Goal: Browse casually: Explore the website without a specific task or goal

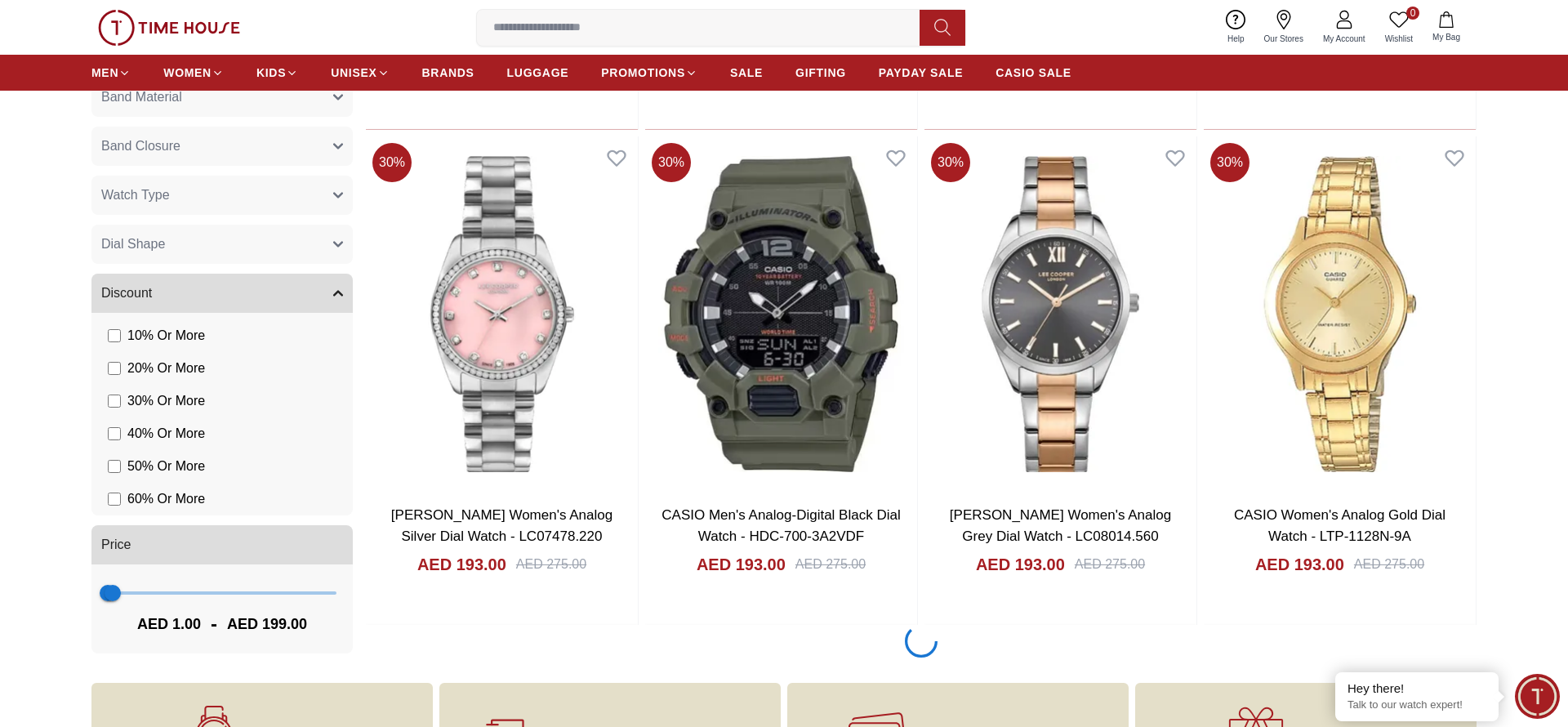
scroll to position [2710, 0]
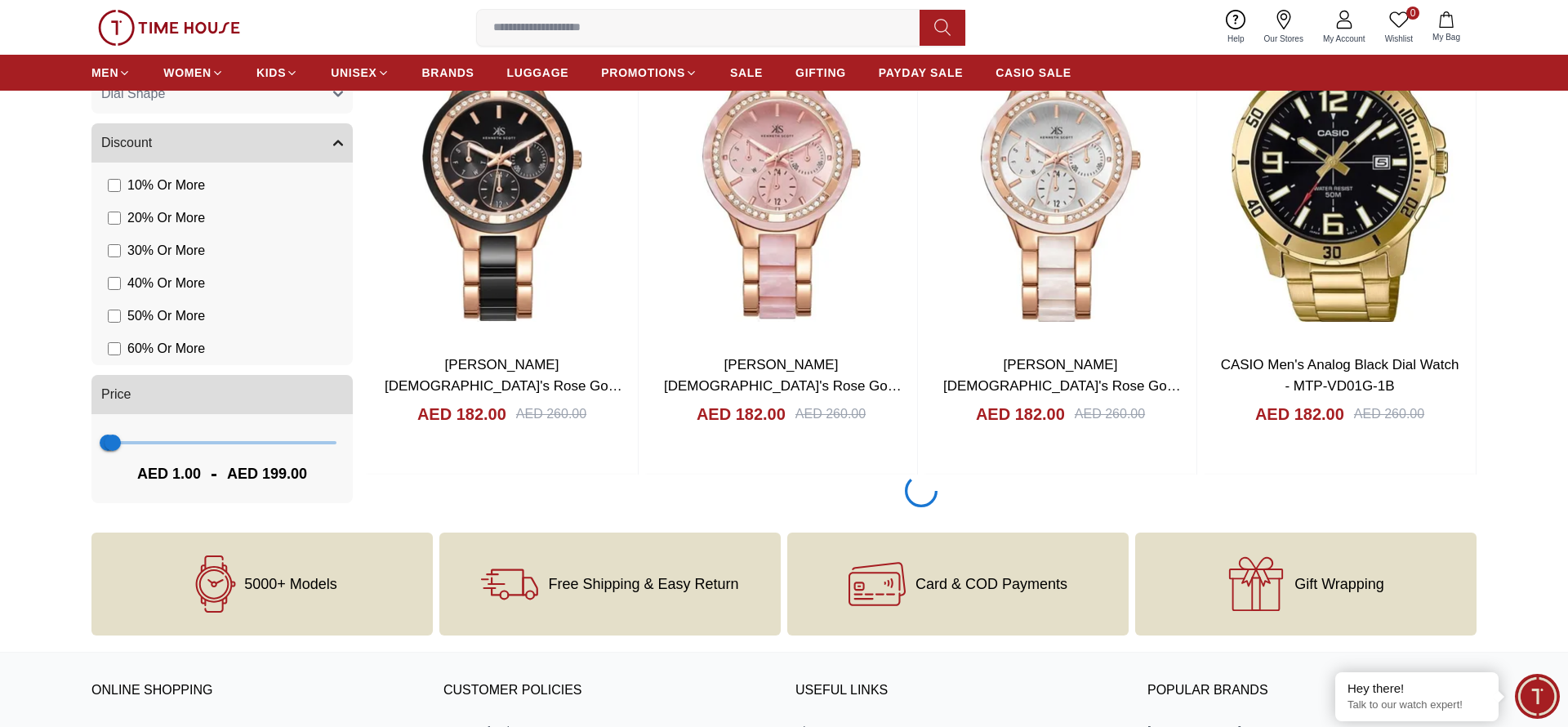
scroll to position [7776, 0]
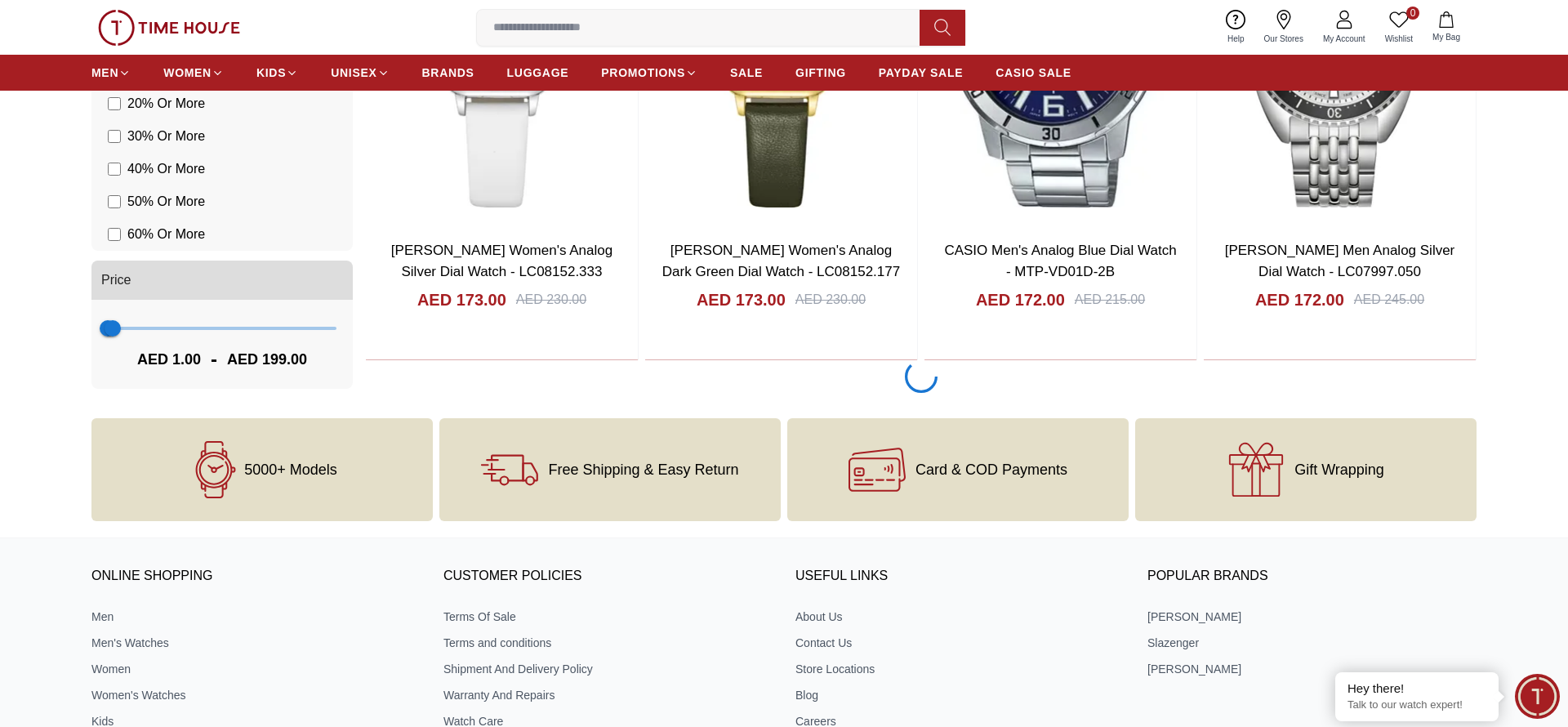
scroll to position [12845, 0]
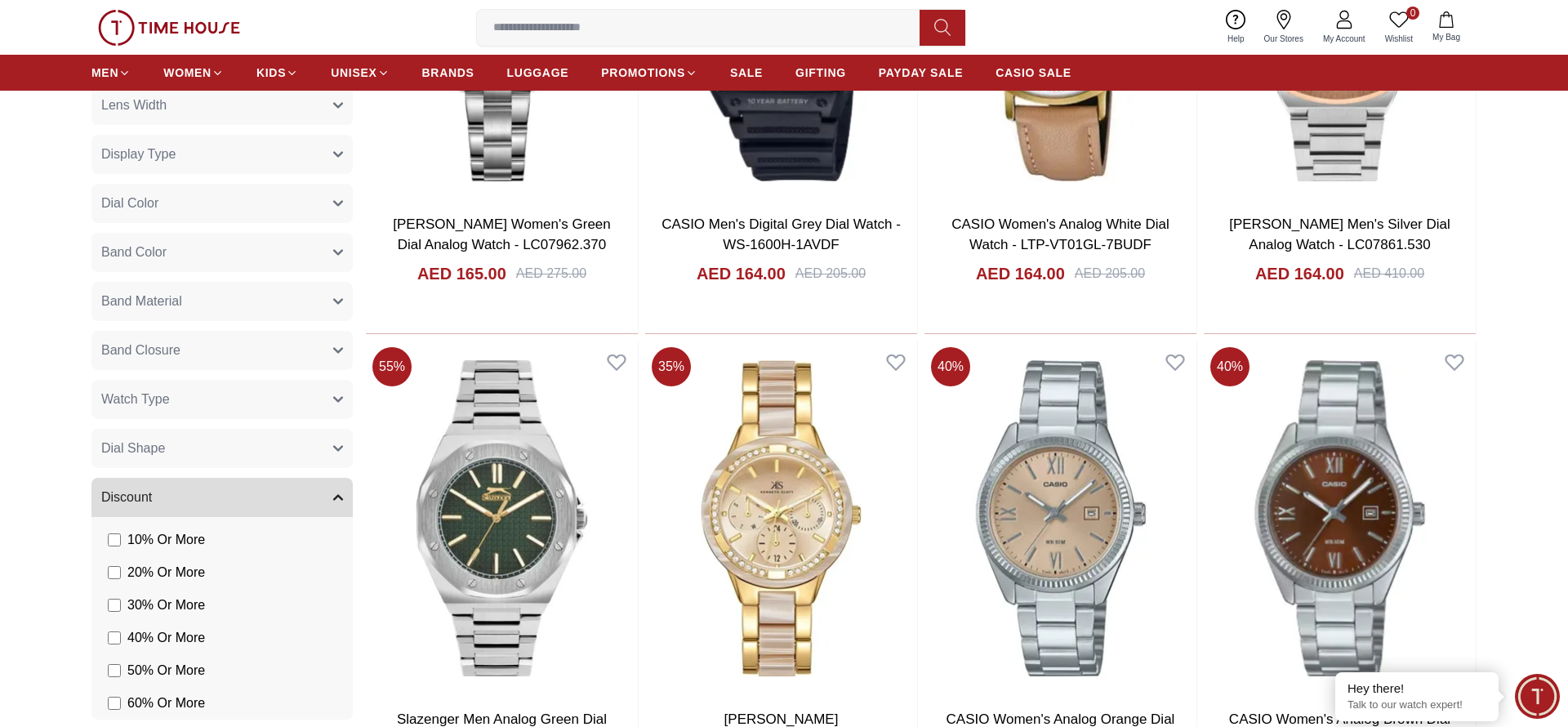
scroll to position [17918, 0]
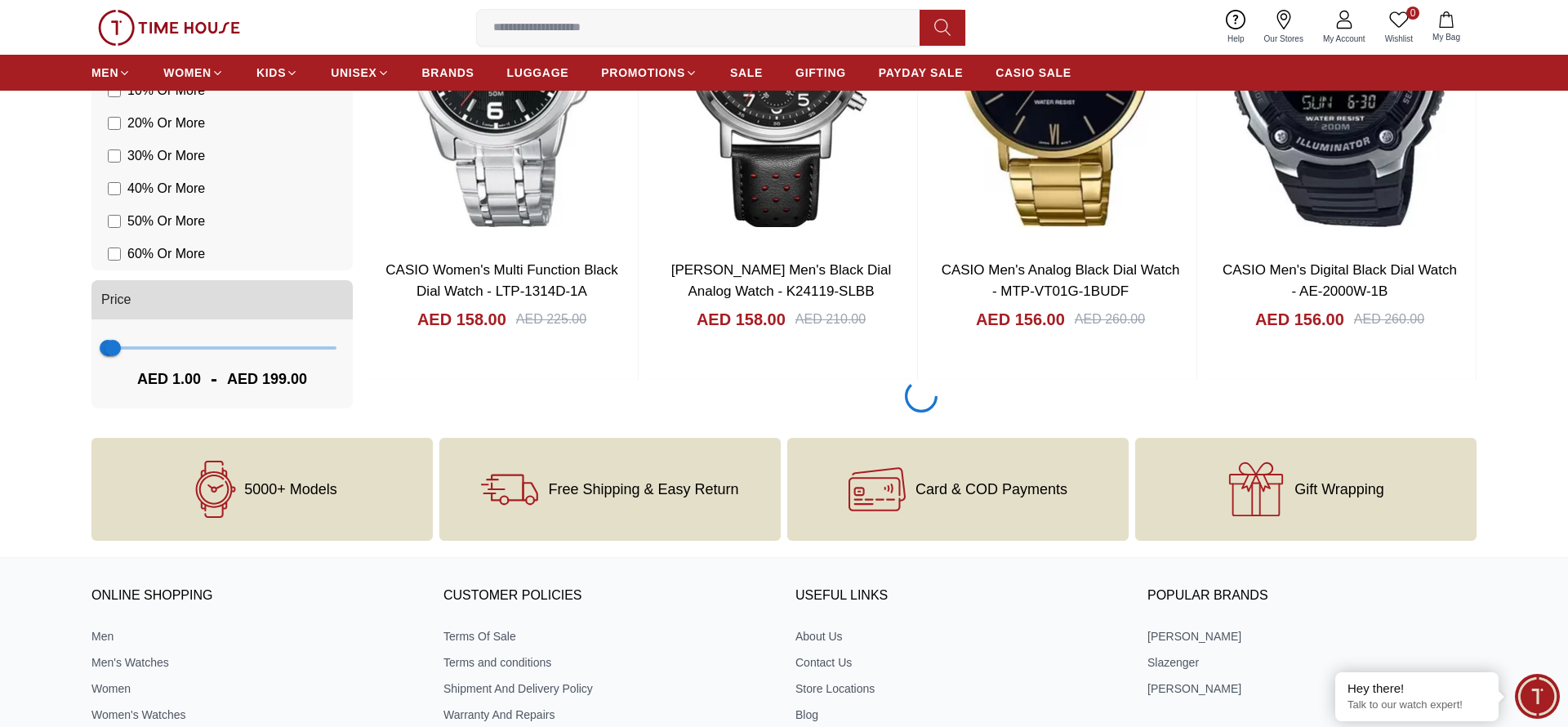
scroll to position [20452, 0]
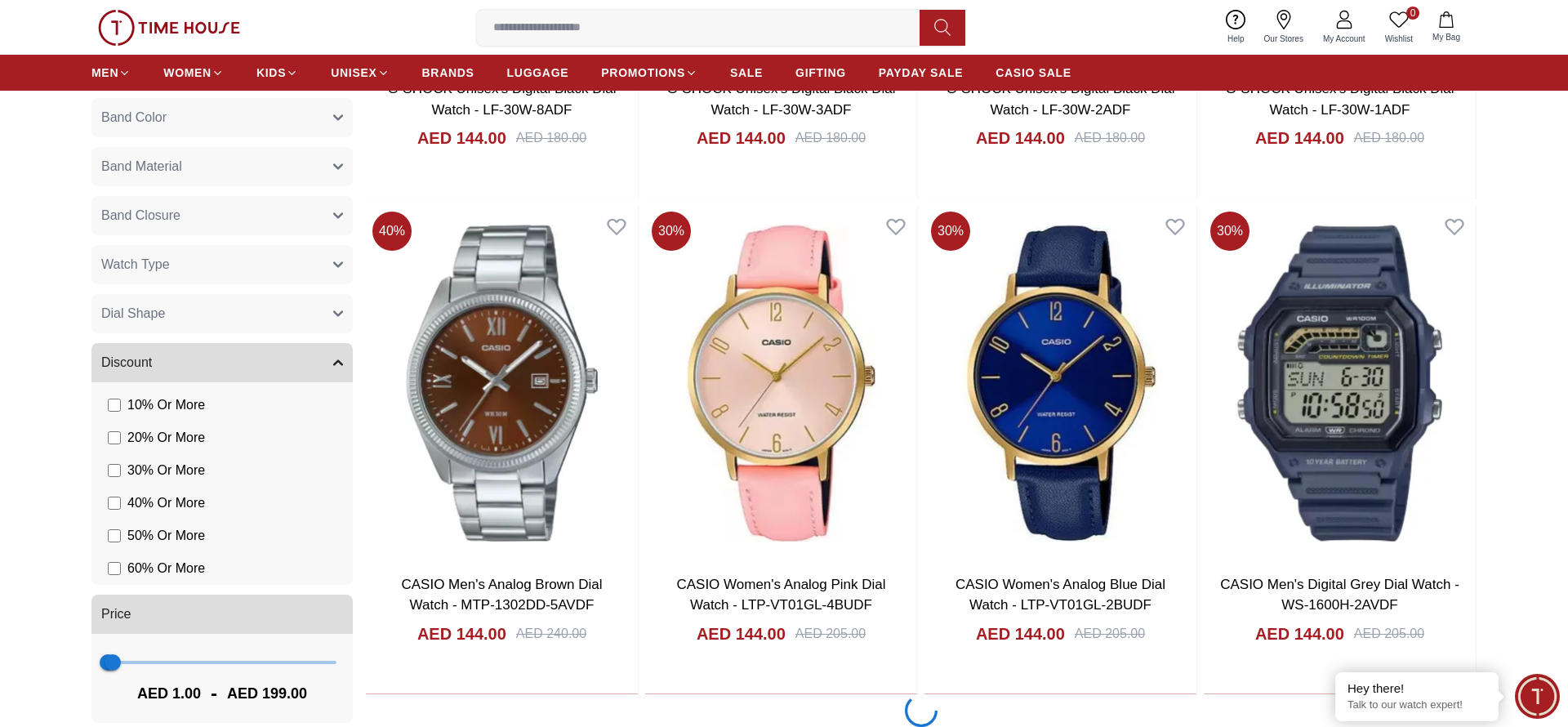
scroll to position [25522, 0]
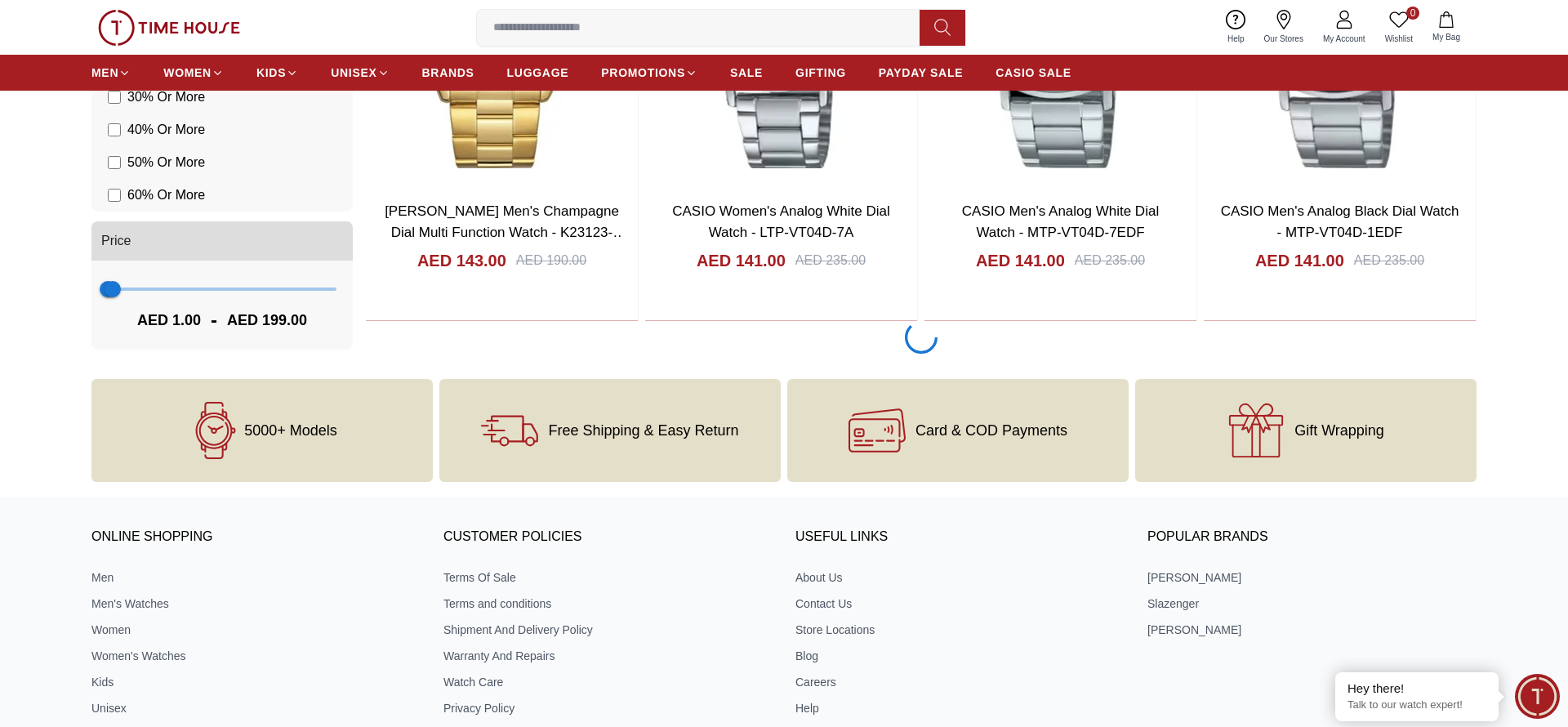
scroll to position [30592, 0]
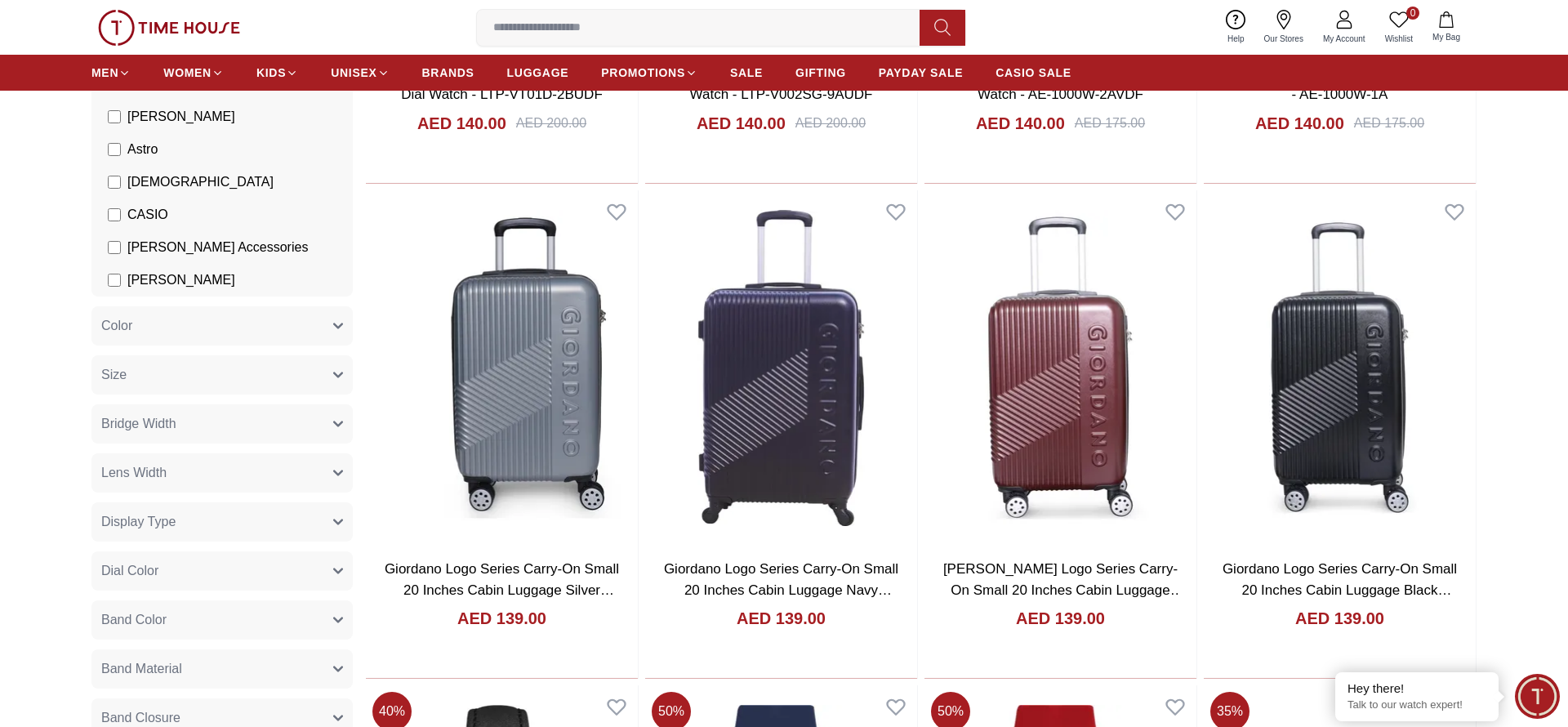
scroll to position [32363, 0]
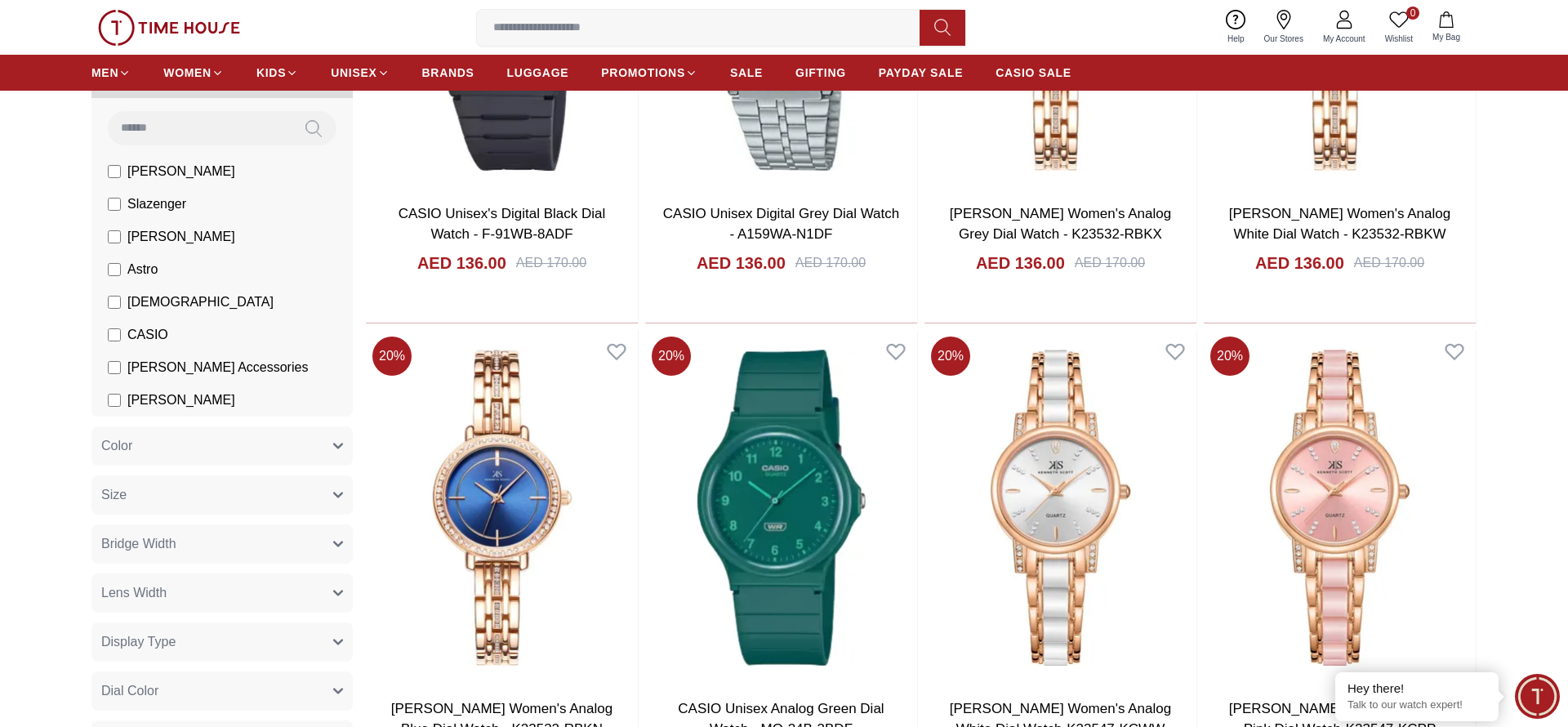
scroll to position [35076, 0]
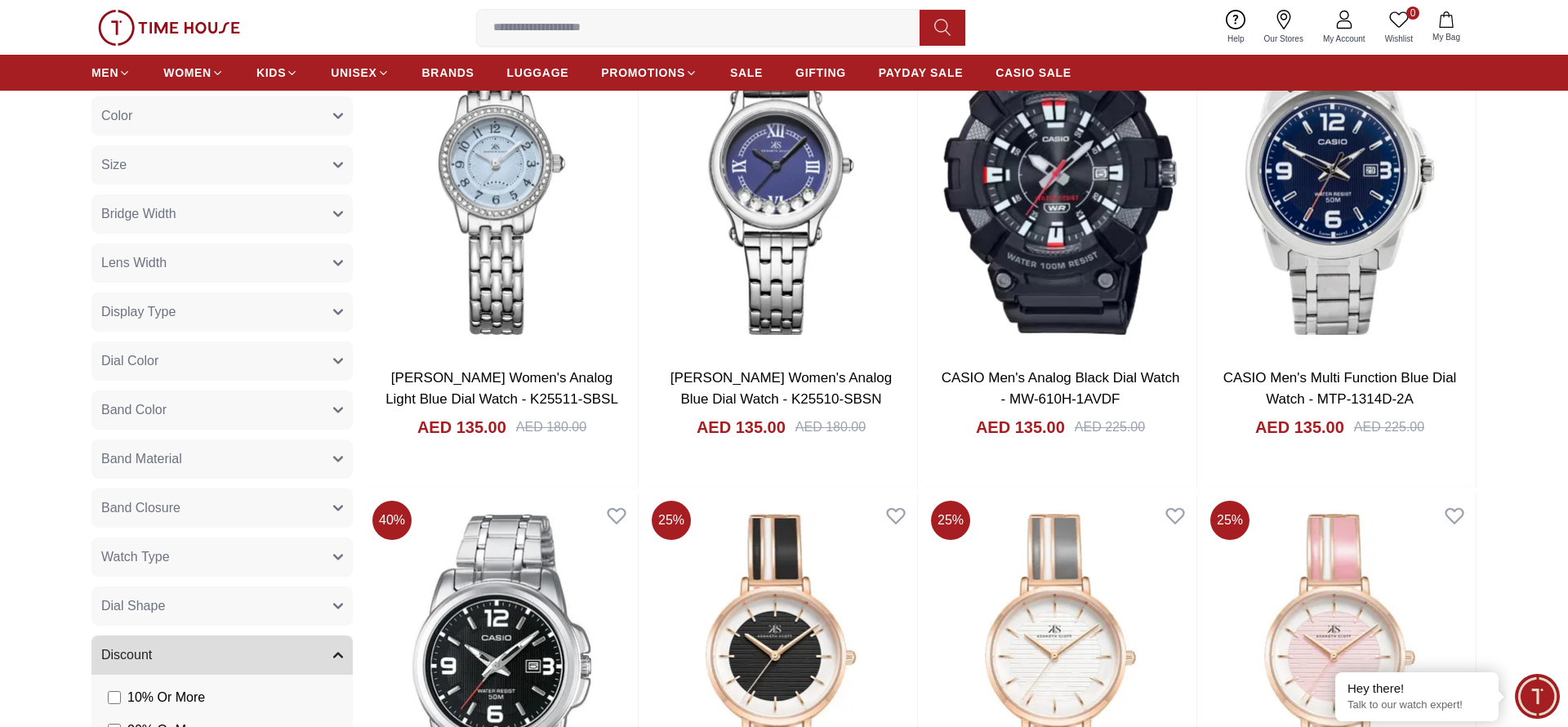
scroll to position [37693, 0]
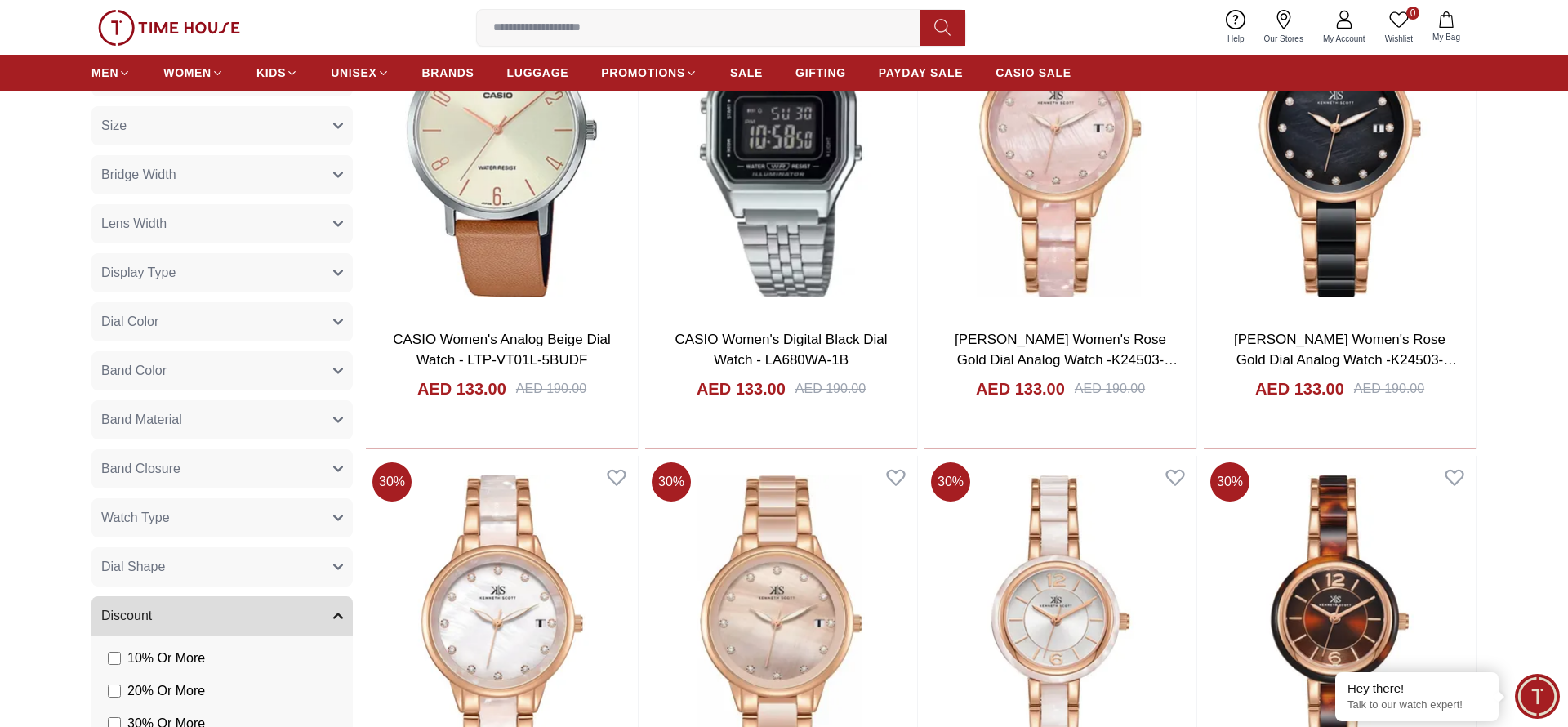
scroll to position [39774, 0]
